Goal: Browse casually: Explore the website without a specific task or goal

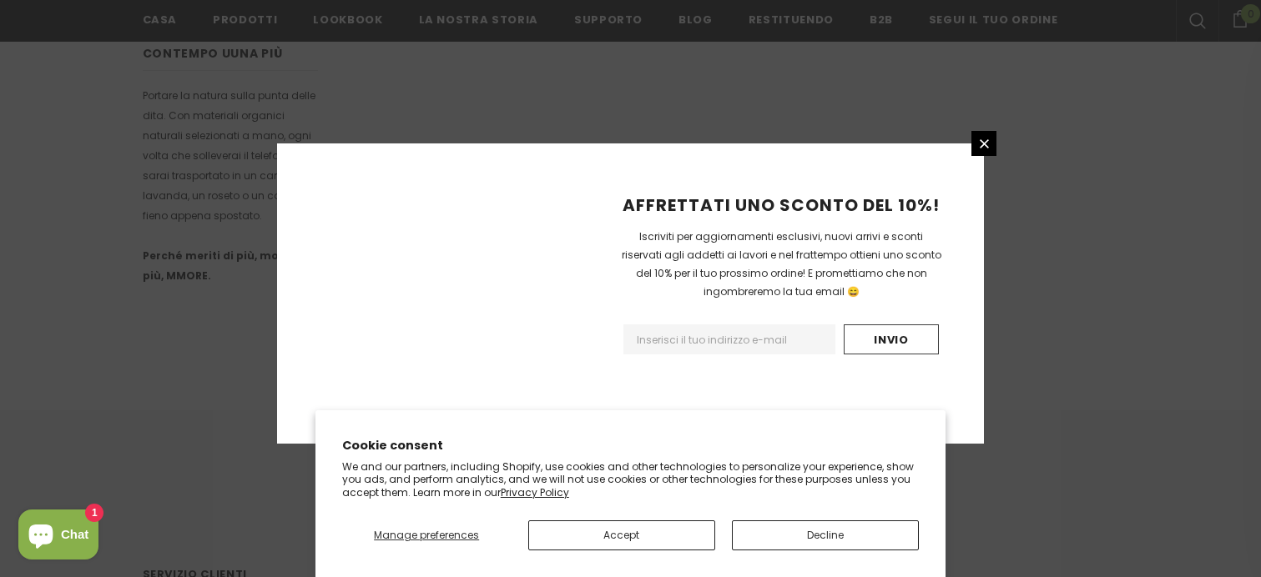
scroll to position [1133, 0]
